Goal: Information Seeking & Learning: Understand process/instructions

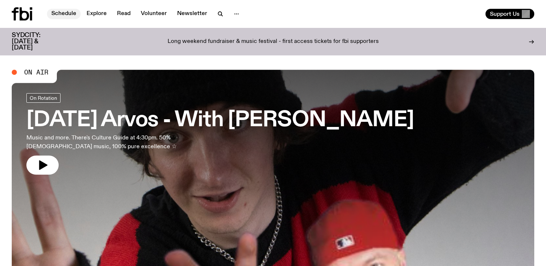
click at [73, 11] on link "Schedule" at bounding box center [64, 14] width 34 height 10
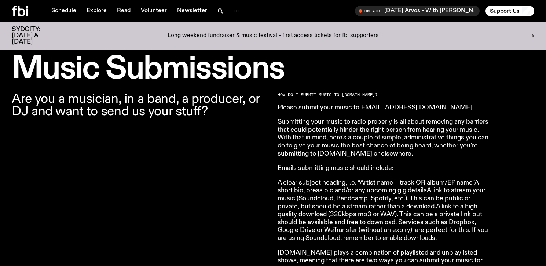
scroll to position [214, 0]
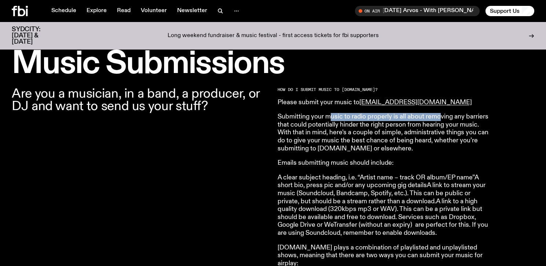
drag, startPoint x: 328, startPoint y: 118, endPoint x: 440, endPoint y: 121, distance: 112.6
click at [440, 121] on p "Submitting your music to radio properly is all about removing any barriers that…" at bounding box center [382, 133] width 211 height 40
click at [418, 126] on p "Submitting your music to radio properly is all about removing any barriers that…" at bounding box center [382, 133] width 211 height 40
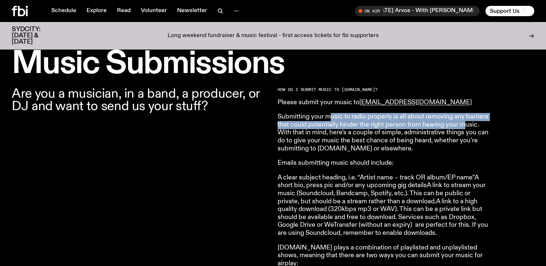
drag, startPoint x: 330, startPoint y: 119, endPoint x: 454, endPoint y: 123, distance: 123.6
click at [465, 122] on p "Submitting your music to radio properly is all about removing any barriers that…" at bounding box center [382, 133] width 211 height 40
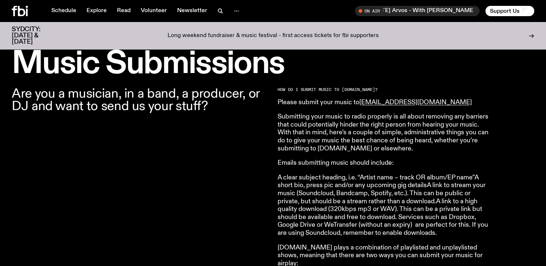
click at [328, 136] on p "Submitting your music to radio properly is all about removing any barriers that…" at bounding box center [382, 133] width 211 height 40
drag, startPoint x: 318, startPoint y: 134, endPoint x: 412, endPoint y: 135, distance: 93.1
click at [431, 134] on p "Submitting your music to radio properly is all about removing any barriers that…" at bounding box center [382, 133] width 211 height 40
click at [346, 142] on p "Submitting your music to radio properly is all about removing any barriers that…" at bounding box center [382, 133] width 211 height 40
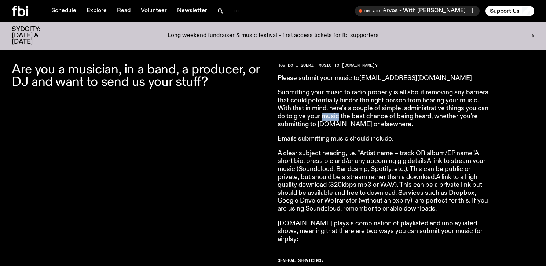
scroll to position [236, 0]
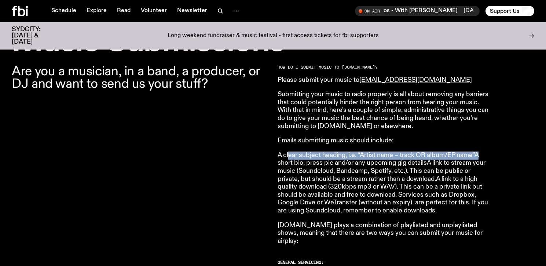
drag, startPoint x: 289, startPoint y: 155, endPoint x: 478, endPoint y: 154, distance: 189.1
click at [478, 154] on p "A clear subject heading, i.e. “Artist name – track OR album/EP name”A short bio…" at bounding box center [382, 182] width 211 height 63
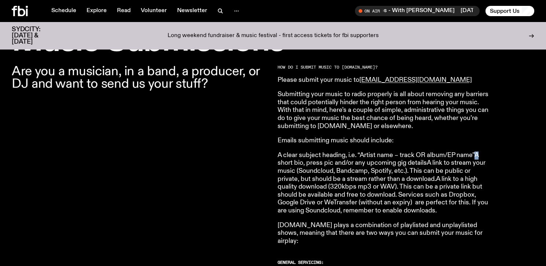
drag, startPoint x: 478, startPoint y: 154, endPoint x: 438, endPoint y: 157, distance: 40.1
click at [478, 154] on p "A clear subject heading, i.e. “Artist name – track OR album/EP name”A short bio…" at bounding box center [382, 182] width 211 height 63
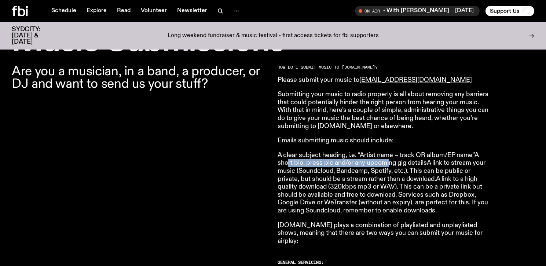
drag, startPoint x: 288, startPoint y: 164, endPoint x: 388, endPoint y: 160, distance: 100.1
click at [388, 160] on p "A clear subject heading, i.e. “Artist name – track OR album/EP name”A short bio…" at bounding box center [382, 182] width 211 height 63
click at [415, 159] on p "A clear subject heading, i.e. “Artist name – track OR album/EP name”A short bio…" at bounding box center [382, 182] width 211 height 63
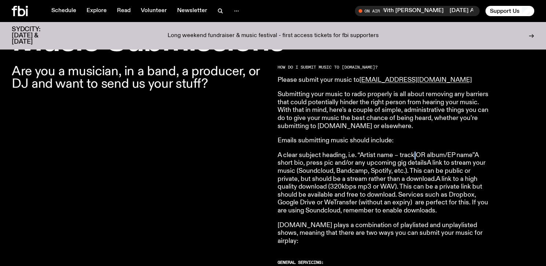
click at [415, 159] on p "A clear subject heading, i.e. “Artist name – track OR album/EP name”A short bio…" at bounding box center [382, 182] width 211 height 63
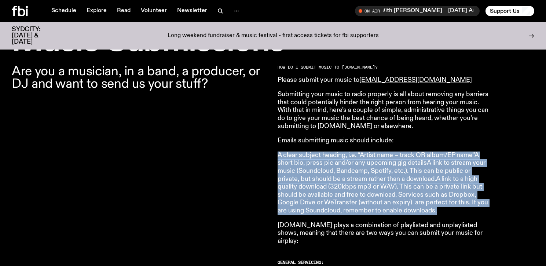
click at [415, 159] on p "A clear subject heading, i.e. “Artist name – track OR album/EP name”A short bio…" at bounding box center [382, 182] width 211 height 63
click at [330, 171] on p "A clear subject heading, i.e. “Artist name – track OR album/EP name”A short bio…" at bounding box center [382, 182] width 211 height 63
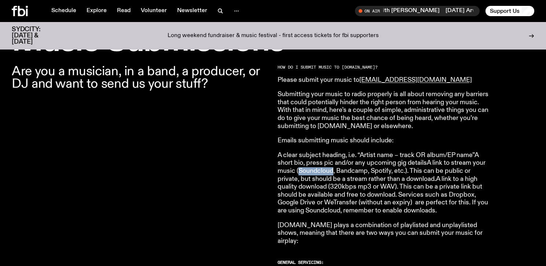
click at [330, 171] on p "A clear subject heading, i.e. “Artist name – track OR album/EP name”A short bio…" at bounding box center [382, 182] width 211 height 63
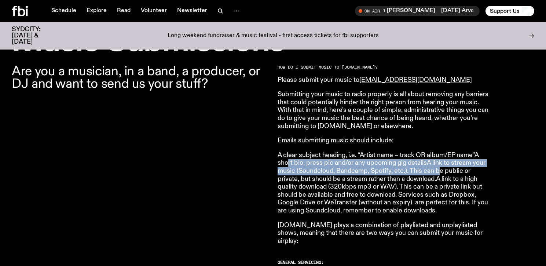
drag, startPoint x: 286, startPoint y: 167, endPoint x: 441, endPoint y: 168, distance: 155.0
click at [441, 168] on p "A clear subject heading, i.e. “Artist name – track OR album/EP name”A short bio…" at bounding box center [382, 182] width 211 height 63
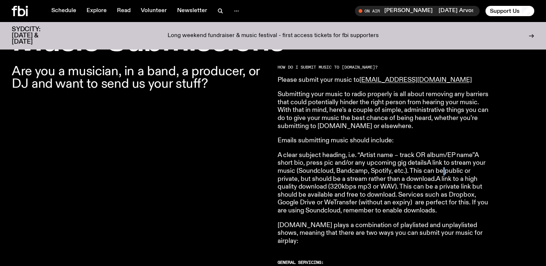
click at [441, 168] on p "A clear subject heading, i.e. “Artist name – track OR album/EP name”A short bio…" at bounding box center [382, 182] width 211 height 63
click at [420, 172] on p "A clear subject heading, i.e. “Artist name – track OR album/EP name”A short bio…" at bounding box center [382, 182] width 211 height 63
drag, startPoint x: 420, startPoint y: 172, endPoint x: 414, endPoint y: 173, distance: 6.2
click at [420, 172] on p "A clear subject heading, i.e. “Artist name – track OR album/EP name”A short bio…" at bounding box center [382, 182] width 211 height 63
click at [415, 173] on p "A clear subject heading, i.e. “Artist name – track OR album/EP name”A short bio…" at bounding box center [382, 182] width 211 height 63
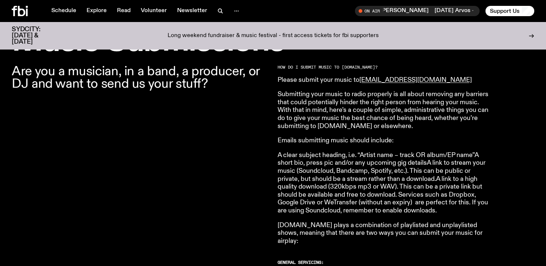
click at [314, 177] on p "A clear subject heading, i.e. “Artist name – track OR album/EP name”A short bio…" at bounding box center [382, 182] width 211 height 63
click at [292, 176] on p "A clear subject heading, i.e. “Artist name – track OR album/EP name”A short bio…" at bounding box center [382, 182] width 211 height 63
drag, startPoint x: 292, startPoint y: 176, endPoint x: 433, endPoint y: 174, distance: 141.1
click at [432, 174] on p "A clear subject heading, i.e. “Artist name – track OR album/EP name”A short bio…" at bounding box center [382, 182] width 211 height 63
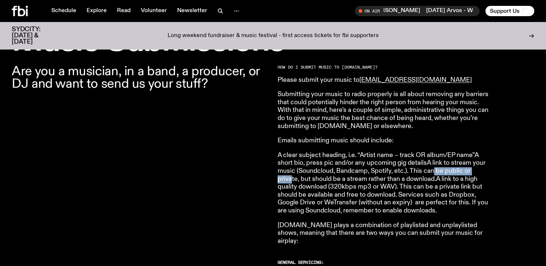
click at [433, 174] on p "A clear subject heading, i.e. “Artist name – track OR album/EP name”A short bio…" at bounding box center [382, 182] width 211 height 63
click at [447, 172] on p "A clear subject heading, i.e. “Artist name – track OR album/EP name”A short bio…" at bounding box center [382, 182] width 211 height 63
click at [376, 183] on p "A clear subject heading, i.e. “Artist name – track OR album/EP name”A short bio…" at bounding box center [382, 182] width 211 height 63
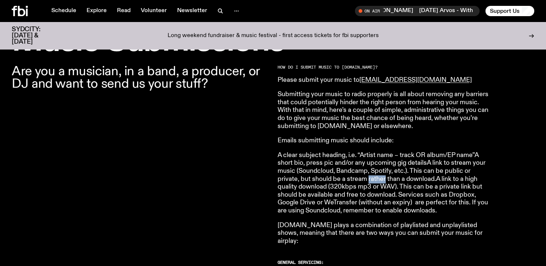
click at [375, 183] on p "A clear subject heading, i.e. “Artist name – track OR album/EP name”A short bio…" at bounding box center [382, 182] width 211 height 63
click at [418, 173] on p "A clear subject heading, i.e. “Artist name – track OR album/EP name”A short bio…" at bounding box center [382, 182] width 211 height 63
drag, startPoint x: 418, startPoint y: 173, endPoint x: 392, endPoint y: 177, distance: 25.9
click at [418, 173] on p "A clear subject heading, i.e. “Artist name – track OR album/EP name”A short bio…" at bounding box center [382, 182] width 211 height 63
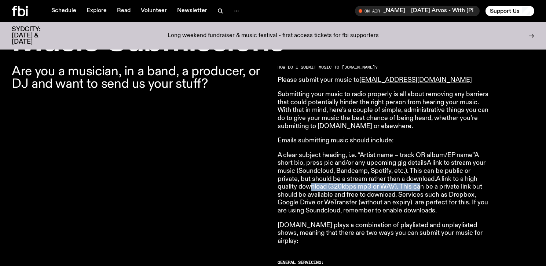
drag, startPoint x: 312, startPoint y: 185, endPoint x: 421, endPoint y: 184, distance: 108.9
click at [421, 184] on p "A clear subject heading, i.e. “Artist name – track OR album/EP name”A short bio…" at bounding box center [382, 182] width 211 height 63
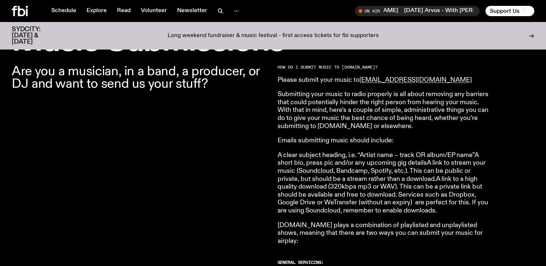
click at [464, 176] on p "A clear subject heading, i.e. “Artist name – track OR album/EP name”A short bio…" at bounding box center [382, 182] width 211 height 63
click at [462, 176] on p "A clear subject heading, i.e. “Artist name – track OR album/EP name”A short bio…" at bounding box center [382, 182] width 211 height 63
click at [429, 185] on p "A clear subject heading, i.e. “Artist name – track OR album/EP name”A short bio…" at bounding box center [382, 182] width 211 height 63
click at [428, 185] on p "A clear subject heading, i.e. “Artist name – track OR album/EP name”A short bio…" at bounding box center [382, 182] width 211 height 63
click at [406, 188] on p "A clear subject heading, i.e. “Artist name – track OR album/EP name”A short bio…" at bounding box center [382, 182] width 211 height 63
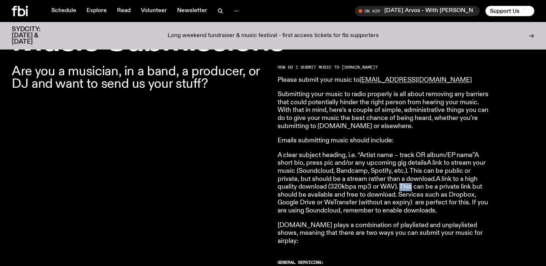
click at [405, 188] on p "A clear subject heading, i.e. “Artist name – track OR album/EP name”A short bio…" at bounding box center [382, 182] width 211 height 63
click at [321, 193] on p "A clear subject heading, i.e. “Artist name – track OR album/EP name”A short bio…" at bounding box center [382, 182] width 211 height 63
click at [395, 193] on p "A clear subject heading, i.e. “Artist name – track OR album/EP name”A short bio…" at bounding box center [382, 182] width 211 height 63
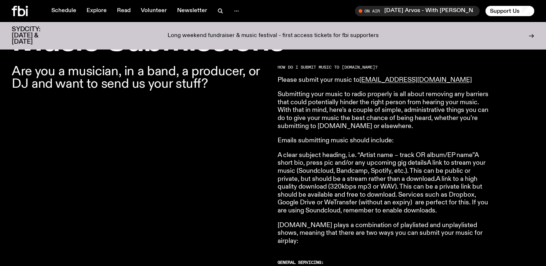
click at [340, 204] on p "A clear subject heading, i.e. “Artist name – track OR album/EP name”A short bio…" at bounding box center [382, 182] width 211 height 63
click at [405, 202] on p "A clear subject heading, i.e. “Artist name – track OR album/EP name”A short bio…" at bounding box center [382, 182] width 211 height 63
drag, startPoint x: 405, startPoint y: 202, endPoint x: 411, endPoint y: 201, distance: 5.9
click at [405, 202] on p "A clear subject heading, i.e. “Artist name – track OR album/EP name”A short bio…" at bounding box center [382, 182] width 211 height 63
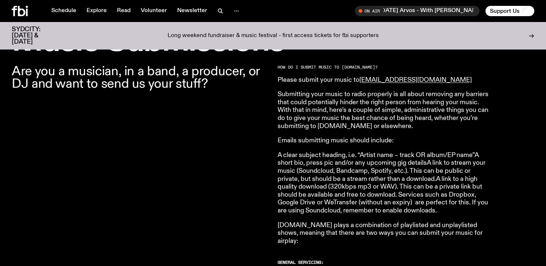
click at [456, 195] on p "A clear subject heading, i.e. “Artist name – track OR album/EP name”A short bio…" at bounding box center [382, 182] width 211 height 63
click at [455, 195] on p "A clear subject heading, i.e. “Artist name – track OR album/EP name”A short bio…" at bounding box center [382, 182] width 211 height 63
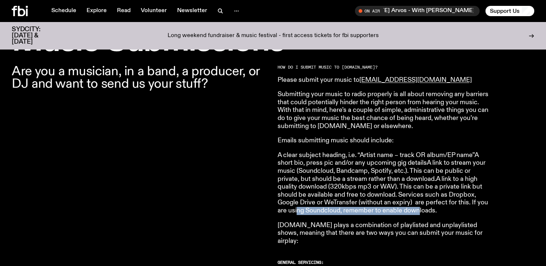
drag, startPoint x: 296, startPoint y: 211, endPoint x: 418, endPoint y: 212, distance: 121.7
click at [418, 212] on p "A clear subject heading, i.e. “Artist name – track OR album/EP name”A short bio…" at bounding box center [382, 182] width 211 height 63
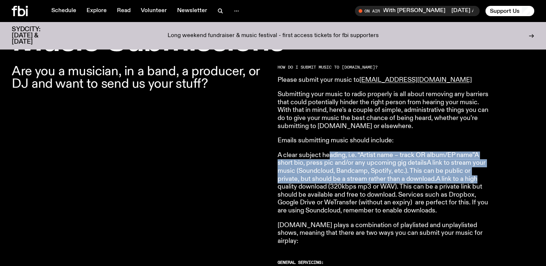
drag, startPoint x: 346, startPoint y: 158, endPoint x: 490, endPoint y: 178, distance: 145.5
click at [397, 174] on p "A clear subject heading, i.e. “Artist name – track OR album/EP name”A short bio…" at bounding box center [382, 182] width 211 height 63
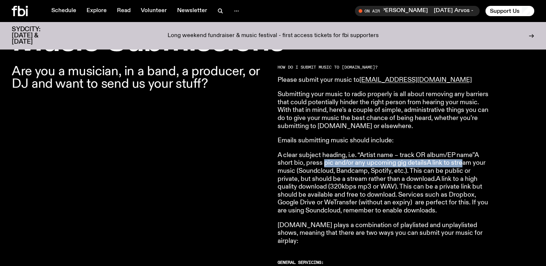
drag, startPoint x: 325, startPoint y: 163, endPoint x: 462, endPoint y: 163, distance: 136.7
click at [462, 163] on p "A clear subject heading, i.e. “Artist name – track OR album/EP name”A short bio…" at bounding box center [382, 182] width 211 height 63
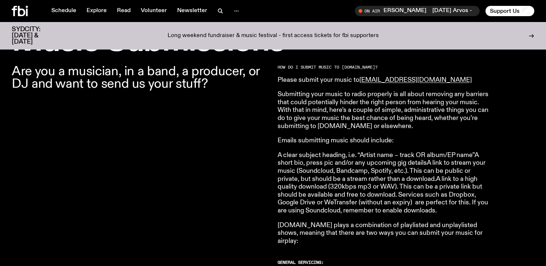
click at [440, 170] on p "A clear subject heading, i.e. “Artist name – track OR album/EP name”A short bio…" at bounding box center [382, 182] width 211 height 63
click at [408, 177] on p "A clear subject heading, i.e. “Artist name – track OR album/EP name”A short bio…" at bounding box center [382, 182] width 211 height 63
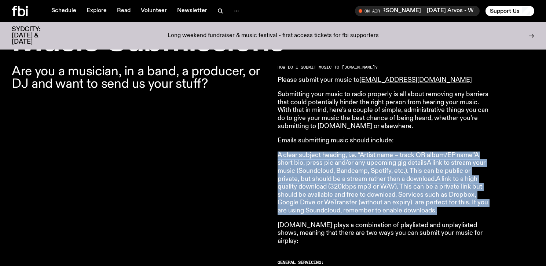
click at [408, 177] on p "A clear subject heading, i.e. “Artist name – track OR album/EP name”A short bio…" at bounding box center [382, 182] width 211 height 63
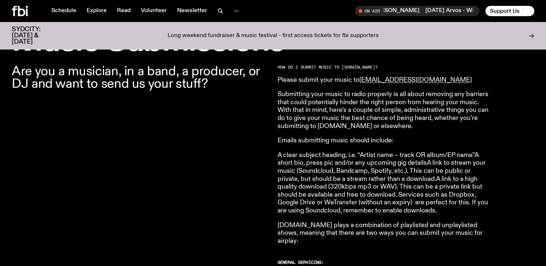
click at [360, 180] on p "A clear subject heading, i.e. “Artist name – track OR album/EP name”A short bio…" at bounding box center [382, 182] width 211 height 63
click at [363, 195] on p "A clear subject heading, i.e. “Artist name – track OR album/EP name”A short bio…" at bounding box center [382, 182] width 211 height 63
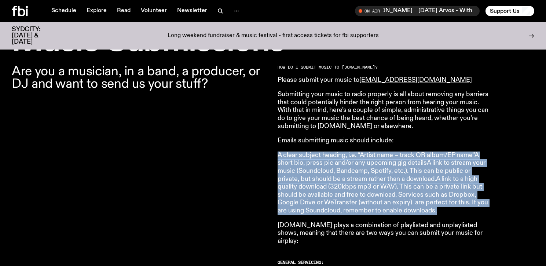
click at [363, 195] on p "A clear subject heading, i.e. “Artist name – track OR album/EP name”A short bio…" at bounding box center [382, 182] width 211 height 63
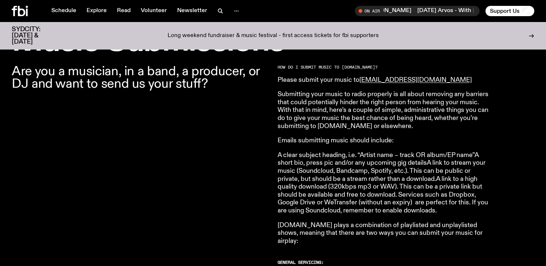
click at [338, 205] on p "A clear subject heading, i.e. “Artist name – track OR album/EP name”A short bio…" at bounding box center [382, 182] width 211 height 63
click at [365, 213] on p "A clear subject heading, i.e. “Artist name – track OR album/EP name”A short bio…" at bounding box center [382, 182] width 211 height 63
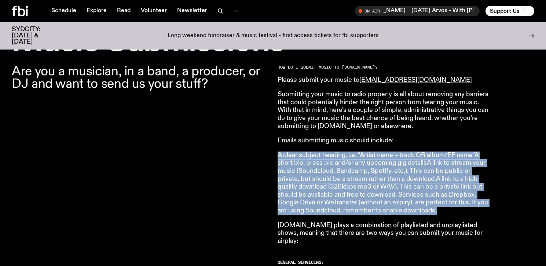
click at [365, 213] on p "A clear subject heading, i.e. “Artist name – track OR album/EP name”A short bio…" at bounding box center [382, 182] width 211 height 63
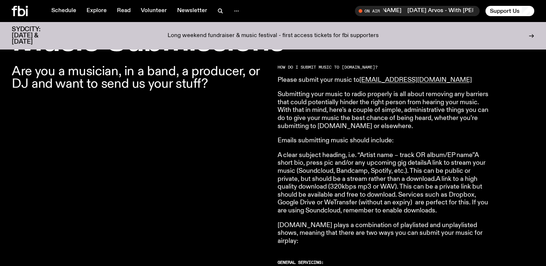
drag, startPoint x: 346, startPoint y: 104, endPoint x: 411, endPoint y: 130, distance: 70.0
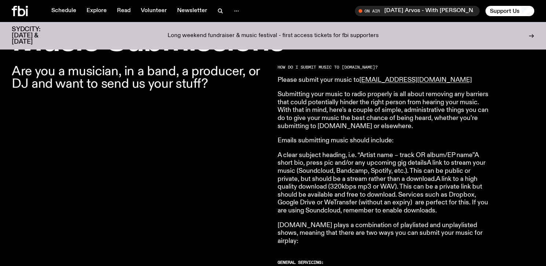
click at [325, 165] on p "A clear subject heading, i.e. “Artist name – track OR album/EP name”A short bio…" at bounding box center [382, 182] width 211 height 63
click at [298, 165] on p "A clear subject heading, i.e. “Artist name – track OR album/EP name”A short bio…" at bounding box center [382, 182] width 211 height 63
click at [357, 162] on p "A clear subject heading, i.e. “Artist name – track OR album/EP name”A short bio…" at bounding box center [382, 182] width 211 height 63
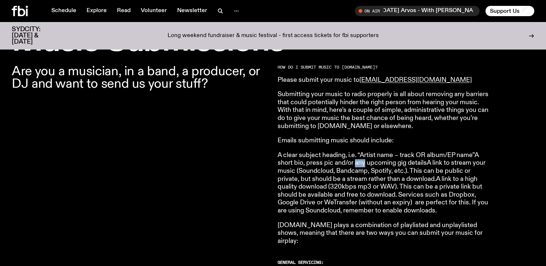
click at [357, 162] on p "A clear subject heading, i.e. “Artist name – track OR album/EP name”A short bio…" at bounding box center [382, 182] width 211 height 63
click at [406, 164] on p "A clear subject heading, i.e. “Artist name – track OR album/EP name”A short bio…" at bounding box center [382, 182] width 211 height 63
click at [318, 165] on p "A clear subject heading, i.e. “Artist name – track OR album/EP name”A short bio…" at bounding box center [382, 182] width 211 height 63
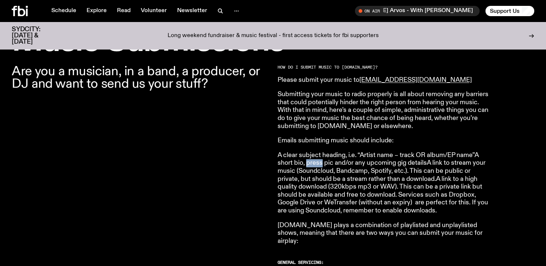
click at [314, 163] on p "A clear subject heading, i.e. “Artist name – track OR album/EP name”A short bio…" at bounding box center [382, 182] width 211 height 63
drag, startPoint x: 419, startPoint y: 80, endPoint x: 361, endPoint y: 82, distance: 58.3
click at [361, 82] on p "Please submit your music to [EMAIL_ADDRESS][DOMAIN_NAME]" at bounding box center [382, 80] width 211 height 8
copy link "[EMAIL_ADDRESS][DOMAIN_NAME]"
